Goal: Information Seeking & Learning: Learn about a topic

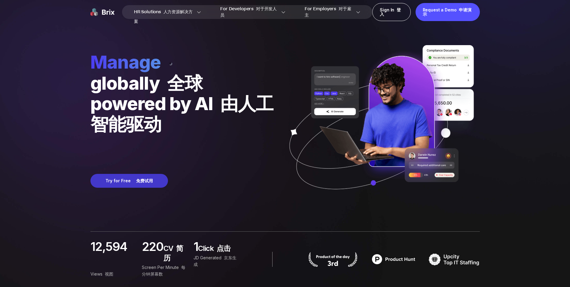
click at [134, 181] on font at bounding box center [135, 180] width 2 height 5
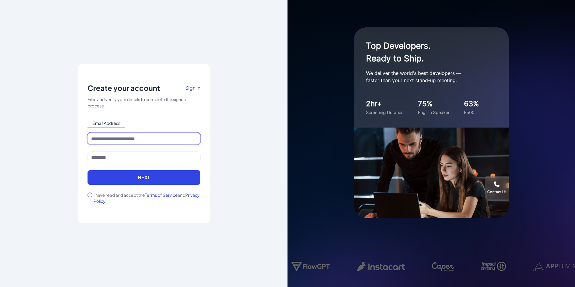
click at [125, 139] on input at bounding box center [143, 138] width 113 height 11
type input "**********"
click at [193, 87] on span "Sign In" at bounding box center [192, 87] width 15 height 6
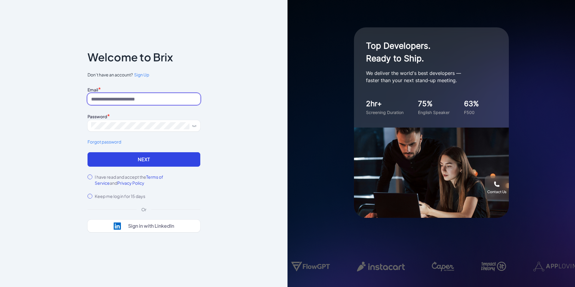
click at [154, 99] on input at bounding box center [143, 98] width 113 height 11
type input "**********"
drag, startPoint x: 154, startPoint y: 56, endPoint x: 170, endPoint y: 56, distance: 16.2
click at [170, 56] on p "Welcome to Brix" at bounding box center [129, 57] width 85 height 10
copy p "Brix"
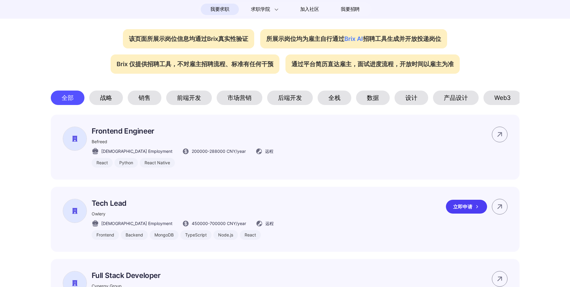
scroll to position [238, 0]
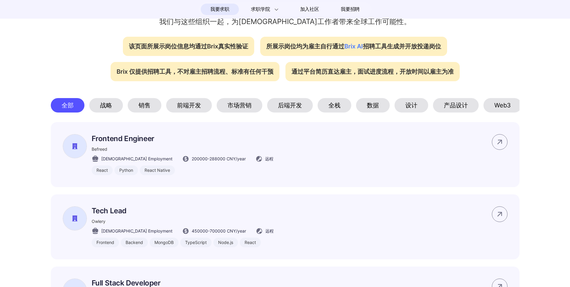
click at [373, 101] on div "数据" at bounding box center [373, 105] width 34 height 14
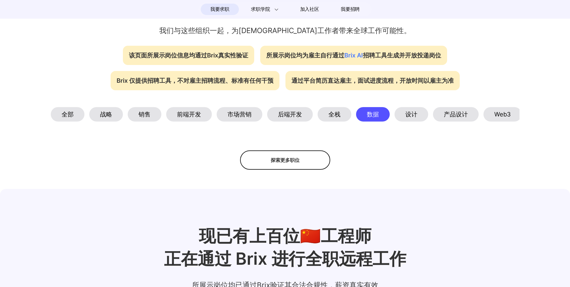
scroll to position [208, 0]
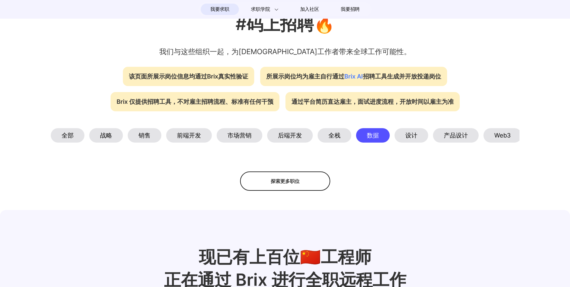
click at [293, 133] on div "后端开发" at bounding box center [290, 135] width 46 height 14
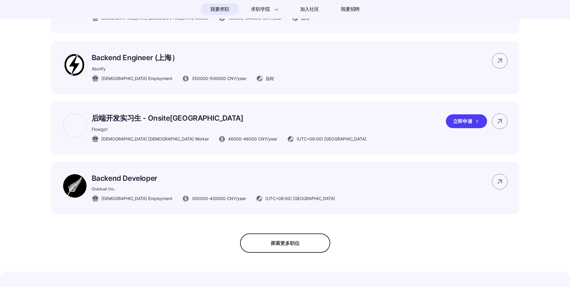
scroll to position [419, 0]
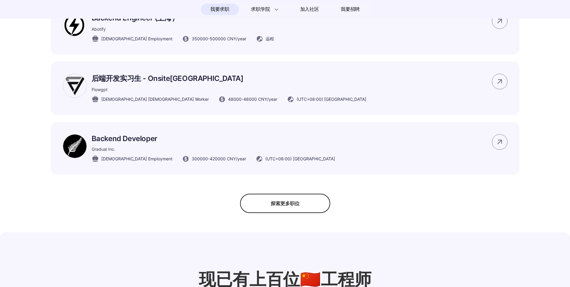
click at [292, 206] on div "探索更多职位" at bounding box center [285, 203] width 90 height 19
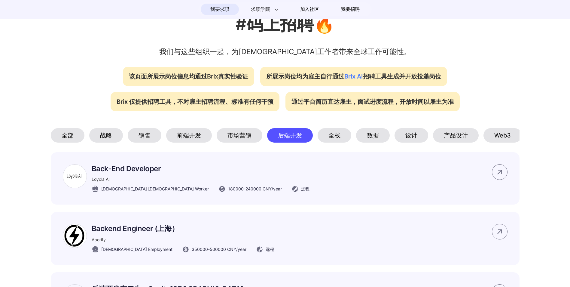
scroll to position [238, 0]
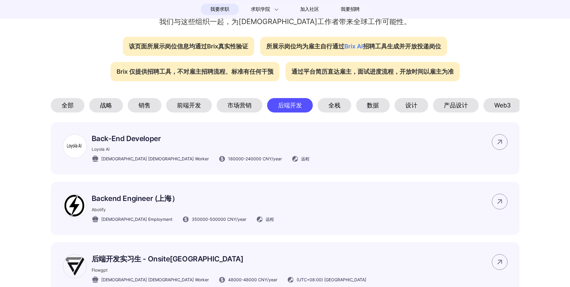
click at [500, 103] on div "Web3" at bounding box center [503, 105] width 38 height 14
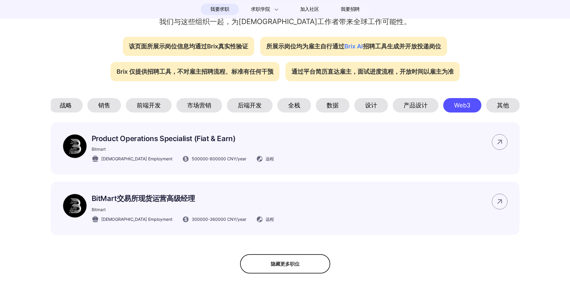
click at [496, 101] on div "其他" at bounding box center [503, 105] width 34 height 14
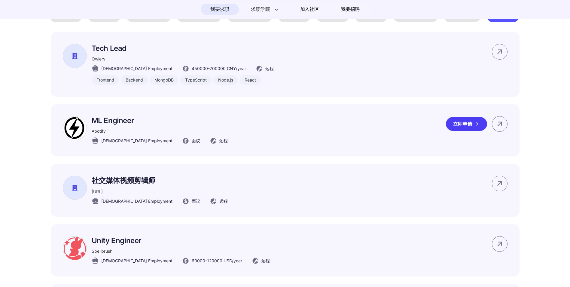
scroll to position [299, 0]
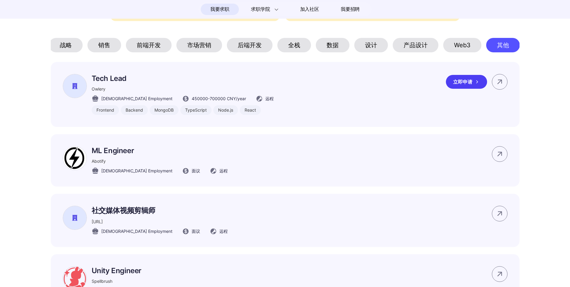
click at [100, 83] on p "Tech Lead" at bounding box center [183, 78] width 182 height 9
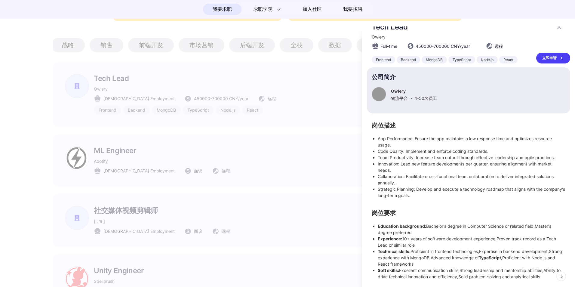
scroll to position [17, 0]
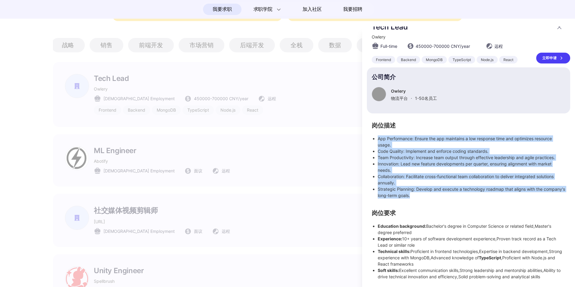
drag, startPoint x: 437, startPoint y: 196, endPoint x: 372, endPoint y: 141, distance: 85.6
click at [372, 141] on ul "App Performance: Ensure the app maintains a low response time and optimizes res…" at bounding box center [469, 166] width 194 height 63
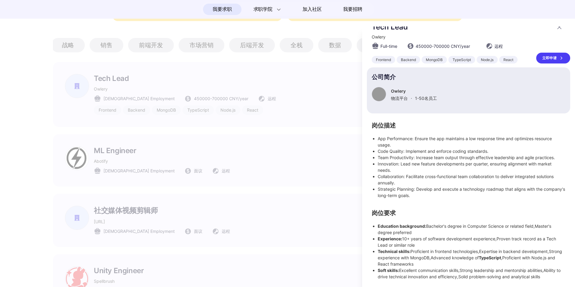
click at [455, 121] on div "Tech Lead Owlery Full-time 450000 - 700000 CNY /year 远程 Frontend Backend MongoD…" at bounding box center [468, 151] width 203 height 257
drag, startPoint x: 371, startPoint y: 224, endPoint x: 553, endPoint y: 279, distance: 190.2
click at [553, 279] on div "岗位描述 App Performance: Ensure the app maintains a low response time and optimize…" at bounding box center [468, 201] width 203 height 157
click at [366, 165] on div "Tech Lead Owlery Full-time 450000 - 700000 CNY /year 远程 Frontend Backend MongoD…" at bounding box center [468, 156] width 213 height 260
click at [105, 155] on div at bounding box center [287, 156] width 575 height 260
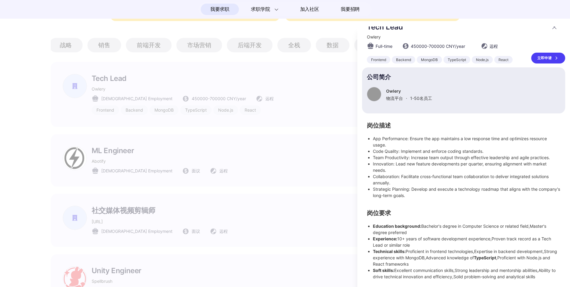
scroll to position [5, 0]
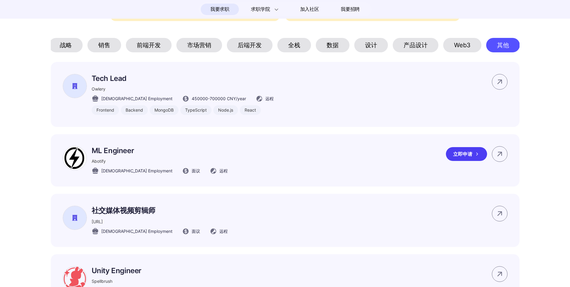
click at [75, 158] on img at bounding box center [75, 158] width 24 height 24
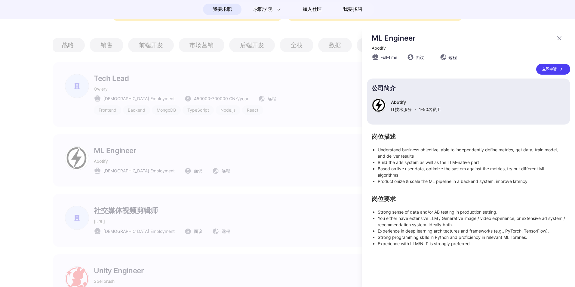
scroll to position [0, 0]
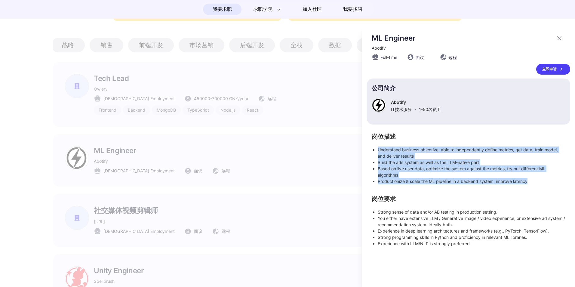
drag, startPoint x: 371, startPoint y: 148, endPoint x: 531, endPoint y: 181, distance: 163.3
click at [531, 181] on div "岗位描述 Understand business objective, able to independently define metrics, get d…" at bounding box center [468, 190] width 203 height 112
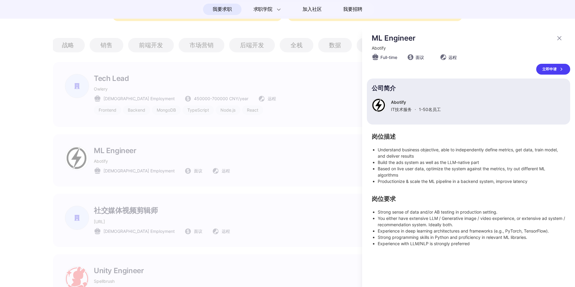
click at [454, 131] on div "ML Engineer Abotify Full-time 面议 远程 立即申请 公司简介 Abotify IT技术服务 · 1-50 名员工 岗位描述 Un…" at bounding box center [468, 140] width 203 height 213
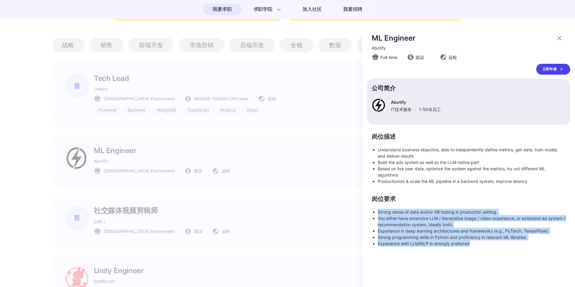
drag, startPoint x: 371, startPoint y: 209, endPoint x: 477, endPoint y: 246, distance: 112.5
click at [477, 246] on div "岗位描述 Understand business objective, able to independently define metrics, get d…" at bounding box center [468, 190] width 203 height 112
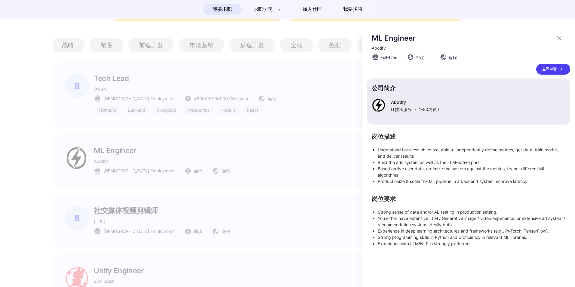
drag, startPoint x: 30, startPoint y: 90, endPoint x: 34, endPoint y: 90, distance: 4.3
click at [30, 90] on div at bounding box center [287, 156] width 575 height 260
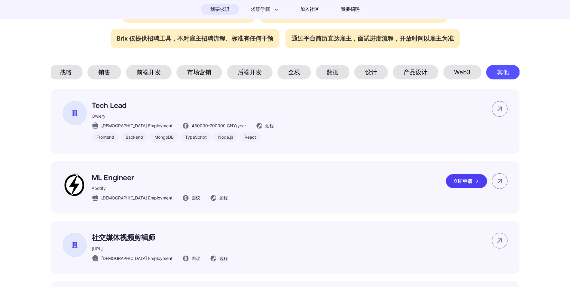
scroll to position [301, 0]
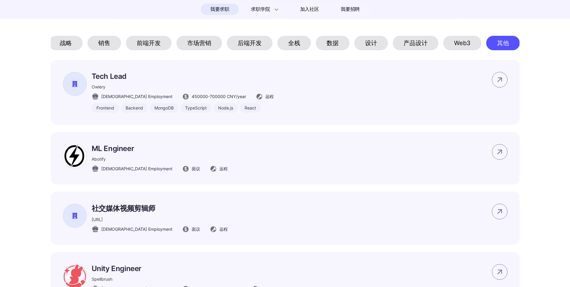
click at [329, 38] on div "数据" at bounding box center [333, 43] width 34 height 14
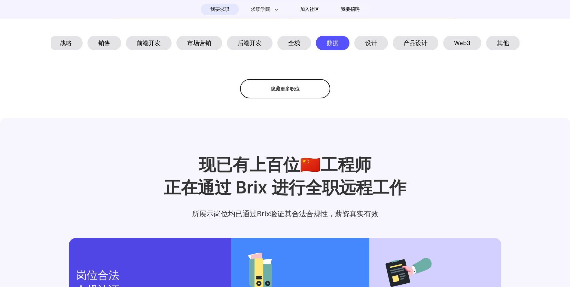
click at [296, 41] on div "全栈" at bounding box center [294, 43] width 34 height 14
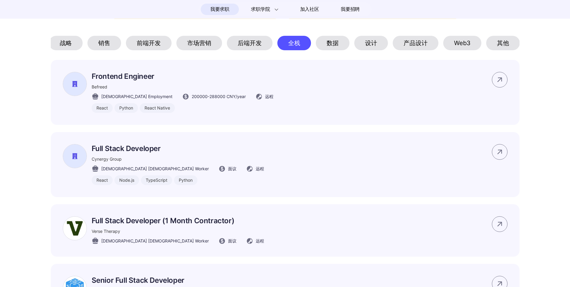
click at [248, 40] on div "后端开发" at bounding box center [250, 43] width 46 height 14
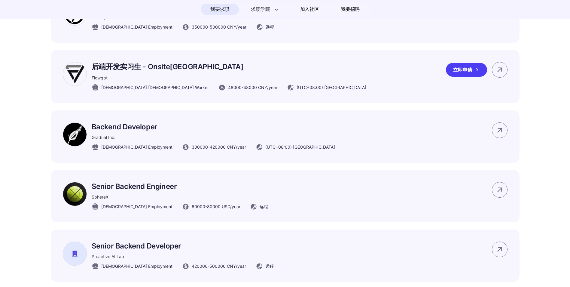
scroll to position [481, 0]
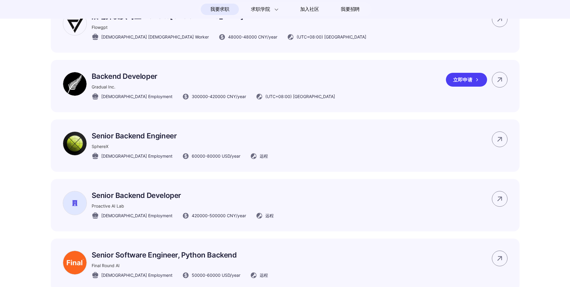
click at [72, 85] on img at bounding box center [75, 84] width 24 height 24
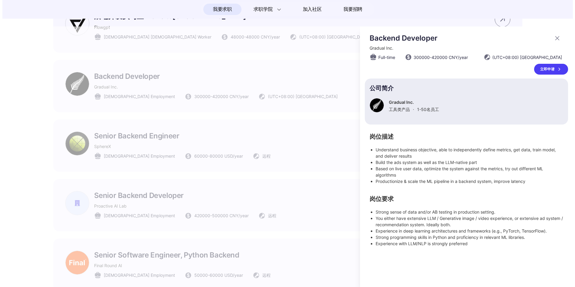
scroll to position [0, 0]
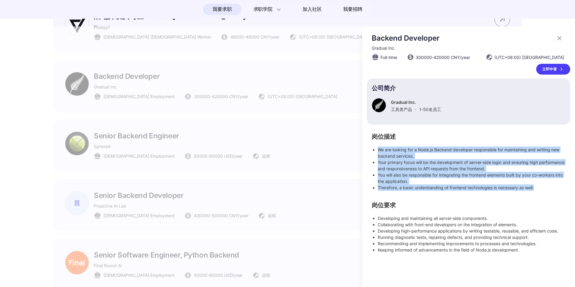
drag, startPoint x: 370, startPoint y: 146, endPoint x: 555, endPoint y: 190, distance: 189.9
click at [555, 190] on div "岗位描述 We are looking for a Node.js Backend developer responsible for maintaining…" at bounding box center [468, 193] width 203 height 119
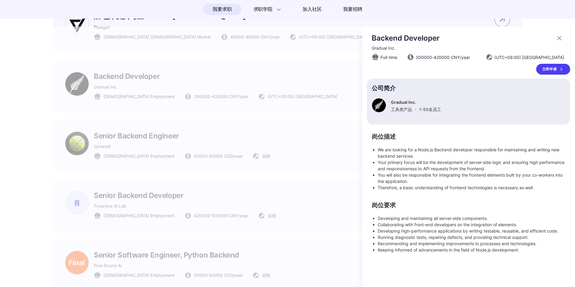
click at [356, 162] on div at bounding box center [287, 156] width 575 height 260
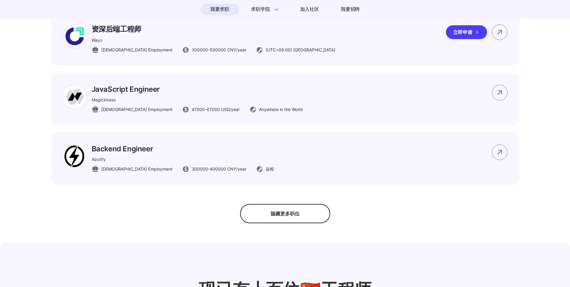
scroll to position [782, 0]
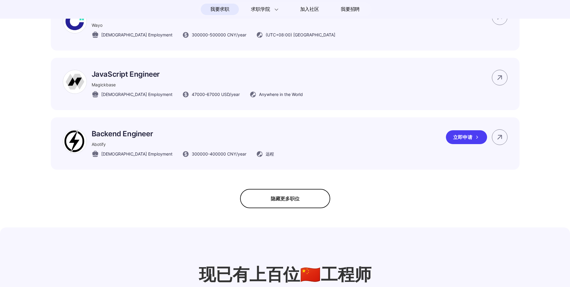
click at [77, 139] on img at bounding box center [75, 141] width 24 height 24
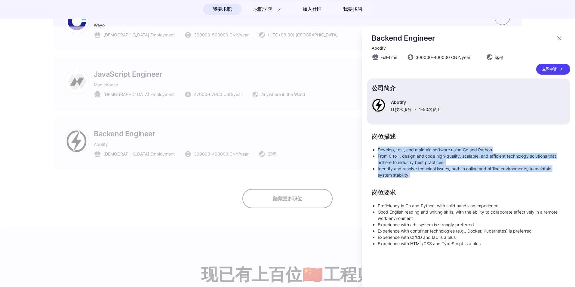
drag, startPoint x: 371, startPoint y: 147, endPoint x: 445, endPoint y: 173, distance: 78.3
click at [445, 173] on div "岗位描述 Develop, test, and maintain software using Go and Python From 0 to 1, desi…" at bounding box center [468, 190] width 203 height 112
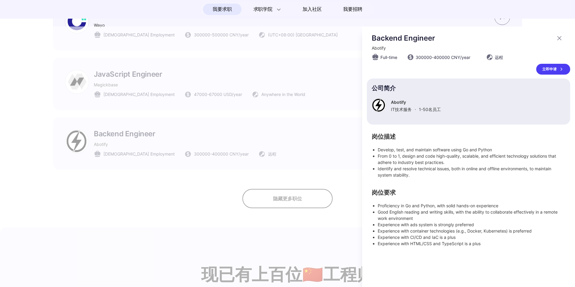
click at [366, 133] on div "Backend Engineer Abotify Full-time 300000 - 400000 CNY /year 远程 立即申请 公司简介 Aboti…" at bounding box center [468, 156] width 213 height 260
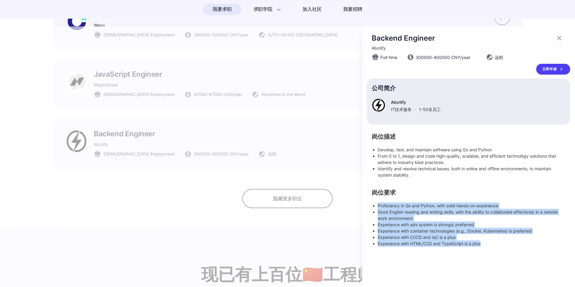
drag, startPoint x: 369, startPoint y: 202, endPoint x: 488, endPoint y: 248, distance: 126.7
click at [488, 248] on div "Backend Engineer Abotify Full-time 300000 - 400000 CNY /year 远程 立即申请 公司简介 Aboti…" at bounding box center [468, 156] width 213 height 260
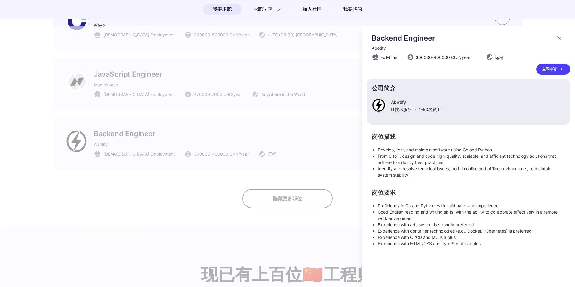
click at [335, 143] on div at bounding box center [287, 156] width 575 height 260
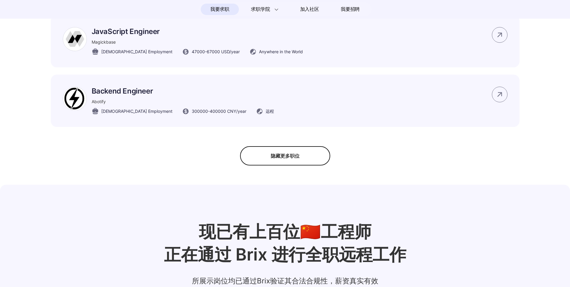
scroll to position [842, 0]
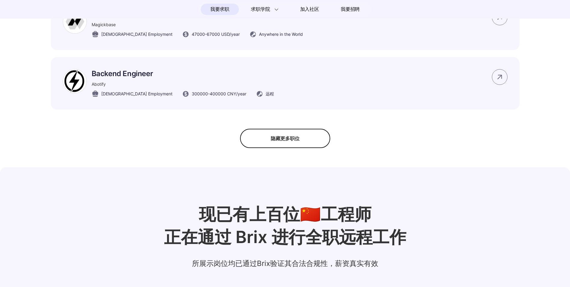
click at [286, 143] on div "隐藏更多职位" at bounding box center [285, 138] width 90 height 19
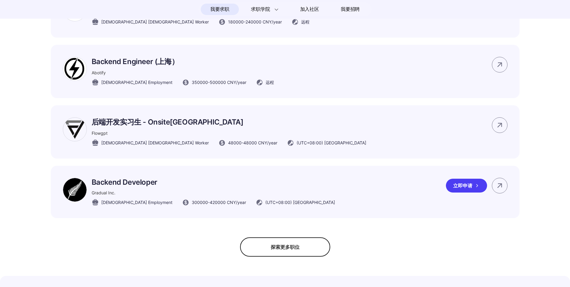
scroll to position [382, 0]
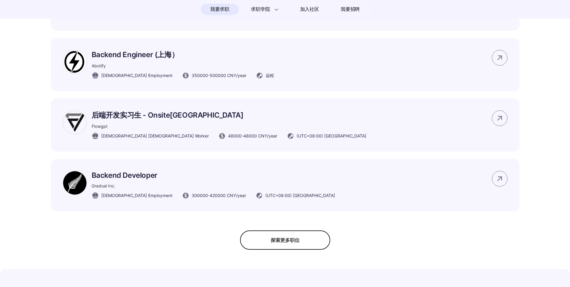
click at [283, 240] on div "探索更多职位" at bounding box center [285, 239] width 90 height 19
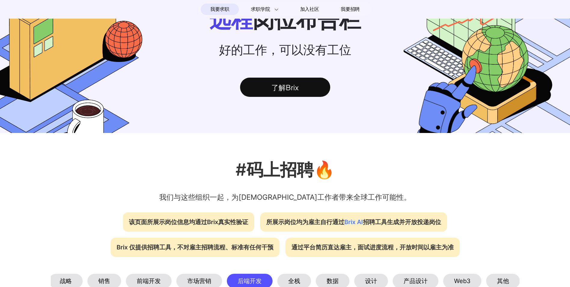
scroll to position [0, 0]
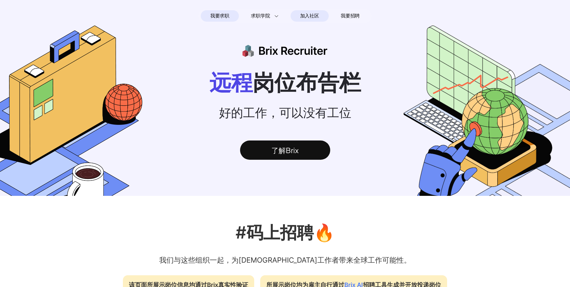
click at [313, 15] on span "加入社区" at bounding box center [309, 16] width 19 height 10
